Goal: Information Seeking & Learning: Learn about a topic

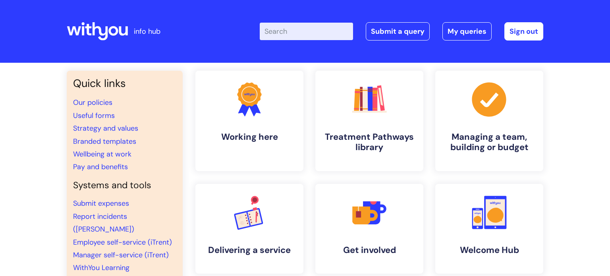
click at [304, 35] on input "Enter your search term here..." at bounding box center [306, 31] width 93 height 17
type input "my journey"
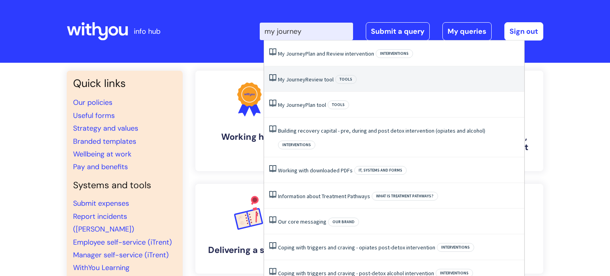
click at [331, 80] on link "My Journey Review tool" at bounding box center [306, 79] width 56 height 7
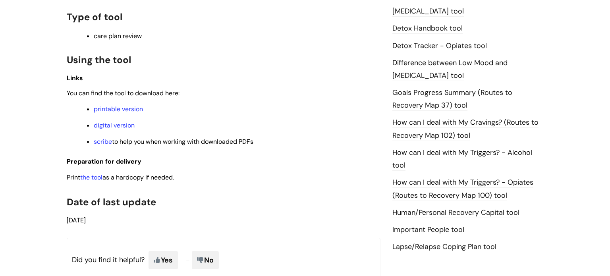
scroll to position [494, 0]
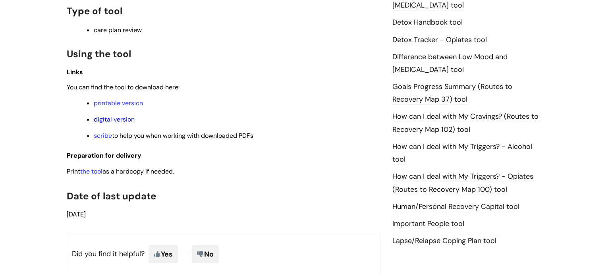
click at [114, 122] on link "digital version" at bounding box center [114, 119] width 41 height 8
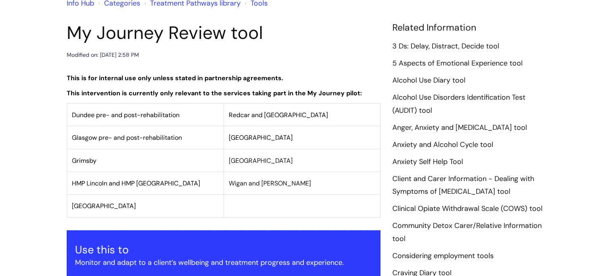
scroll to position [0, 0]
